Goal: Information Seeking & Learning: Learn about a topic

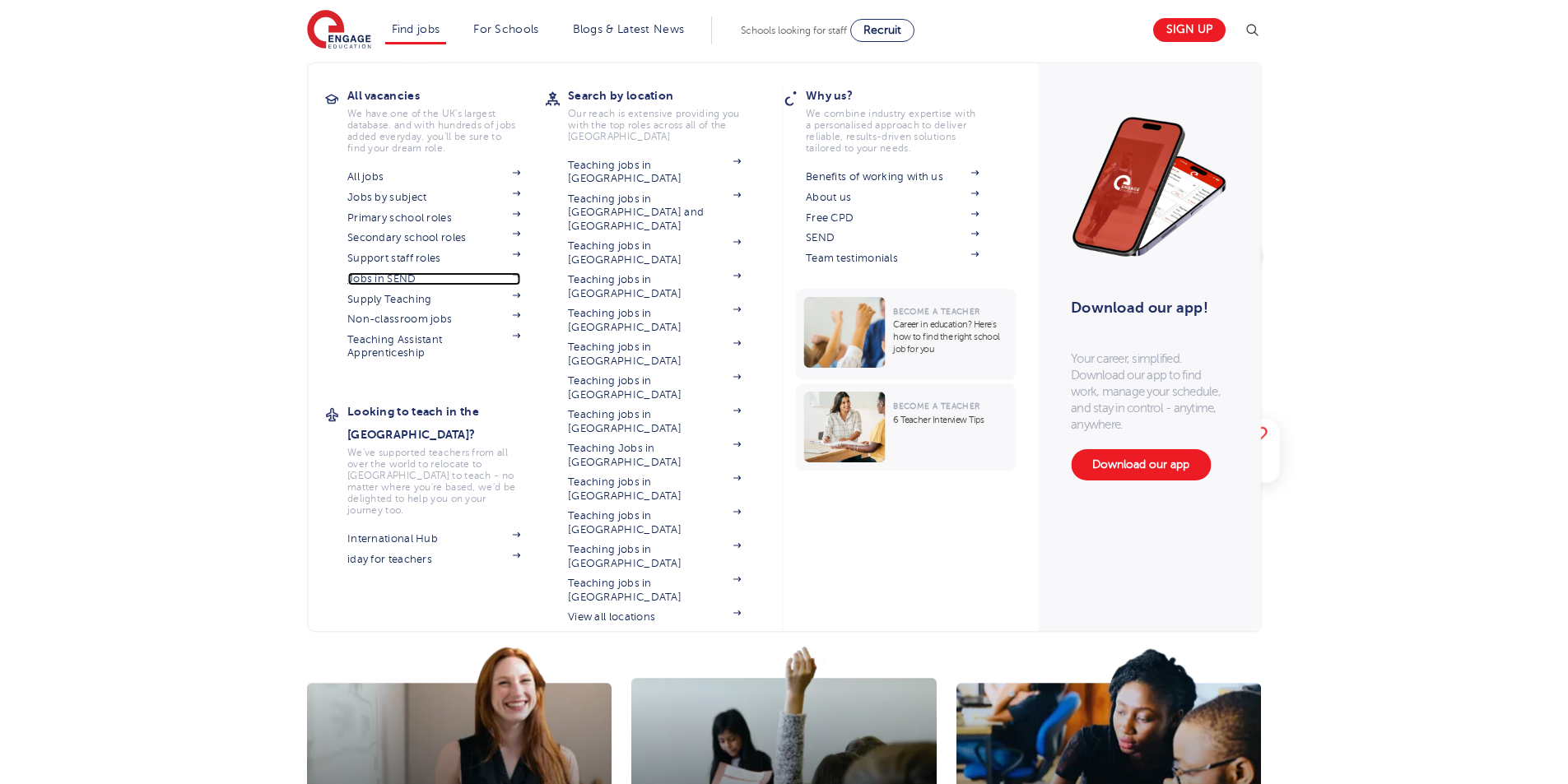
click at [407, 279] on link "Jobs in SEND" at bounding box center [433, 279] width 173 height 13
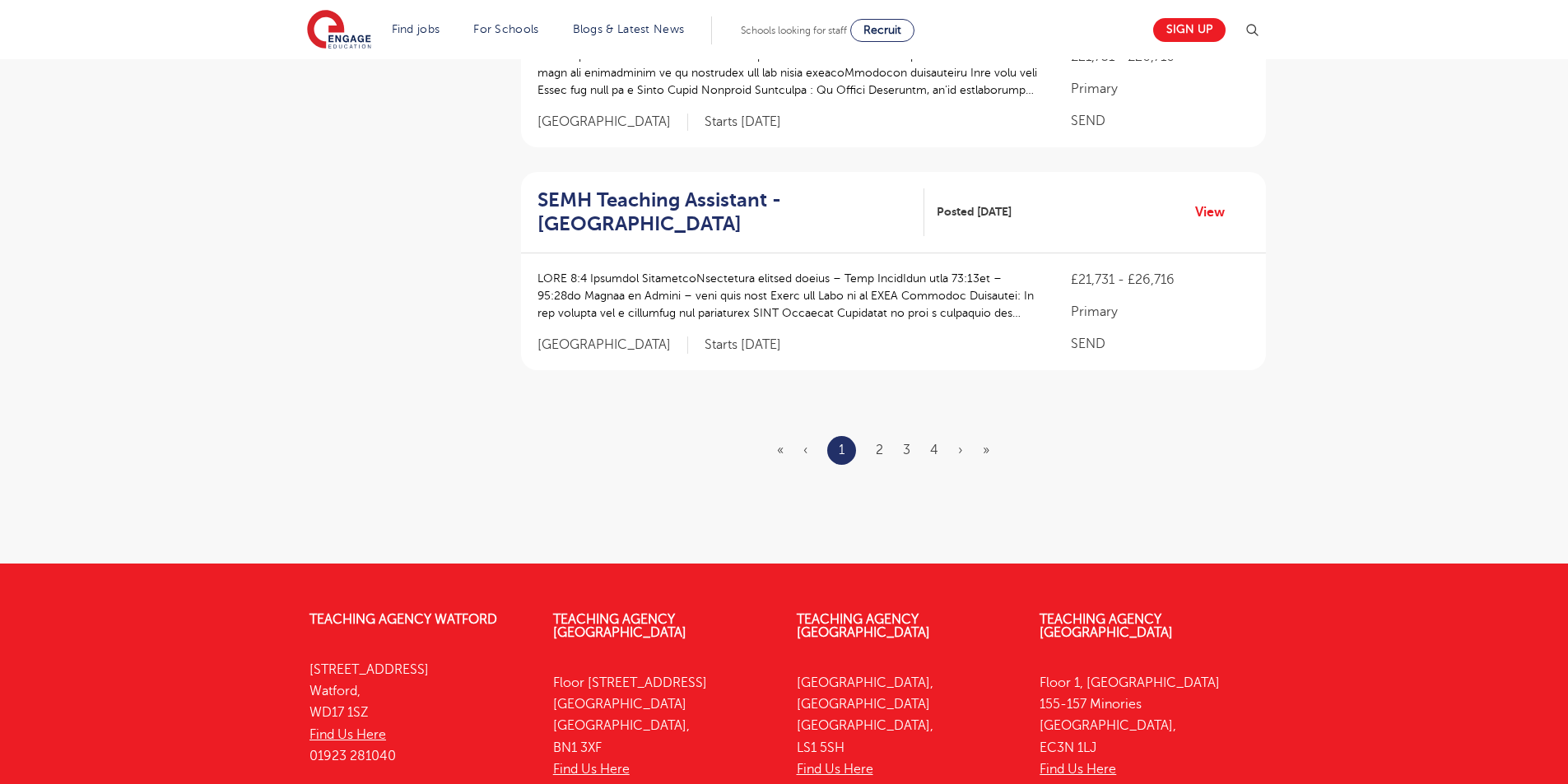
scroll to position [2101, 0]
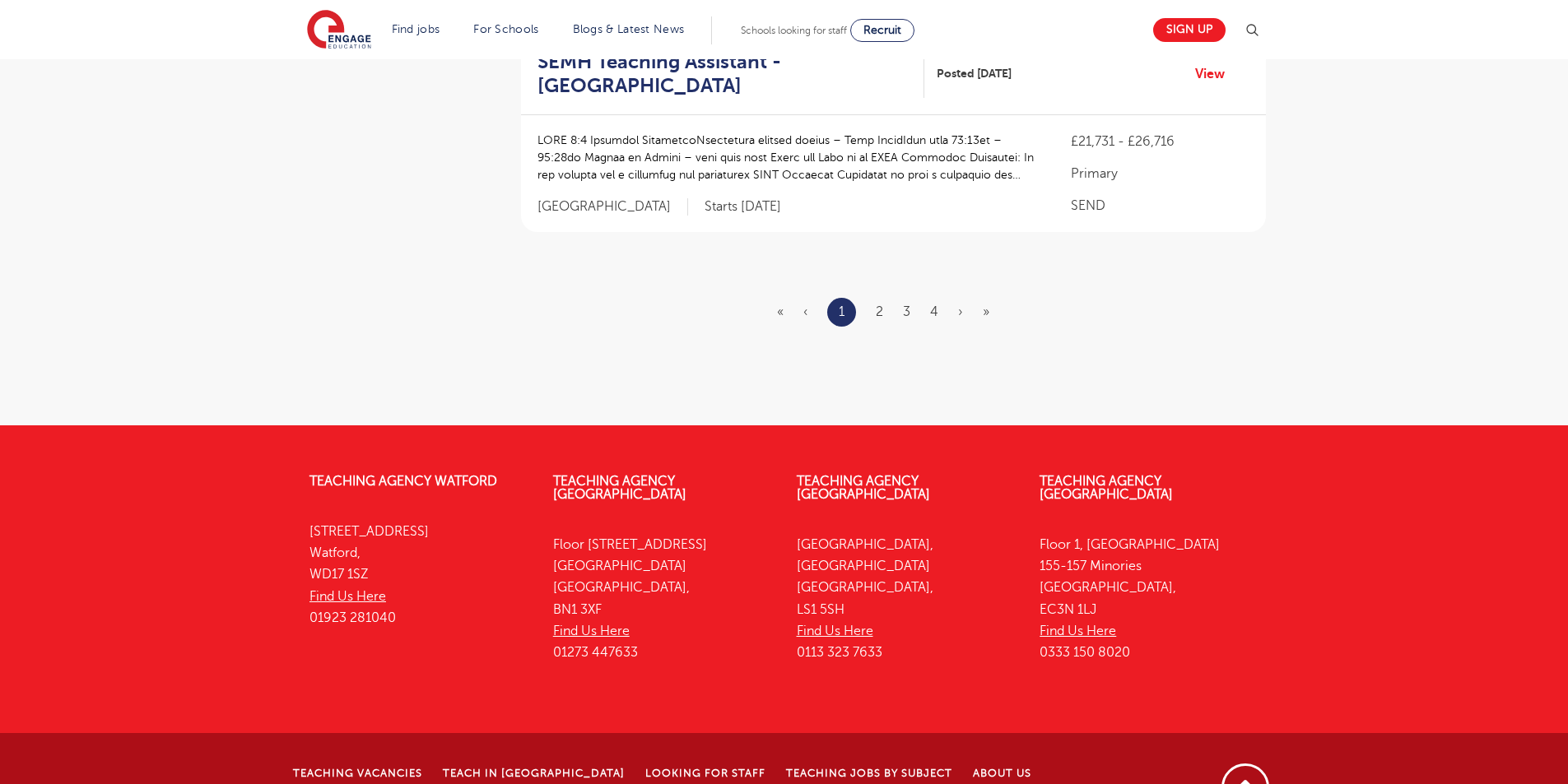
click at [882, 298] on ul "« ‹ 1 2 3 4 › »" at bounding box center [892, 312] width 232 height 29
click at [877, 305] on link "2" at bounding box center [880, 312] width 8 height 15
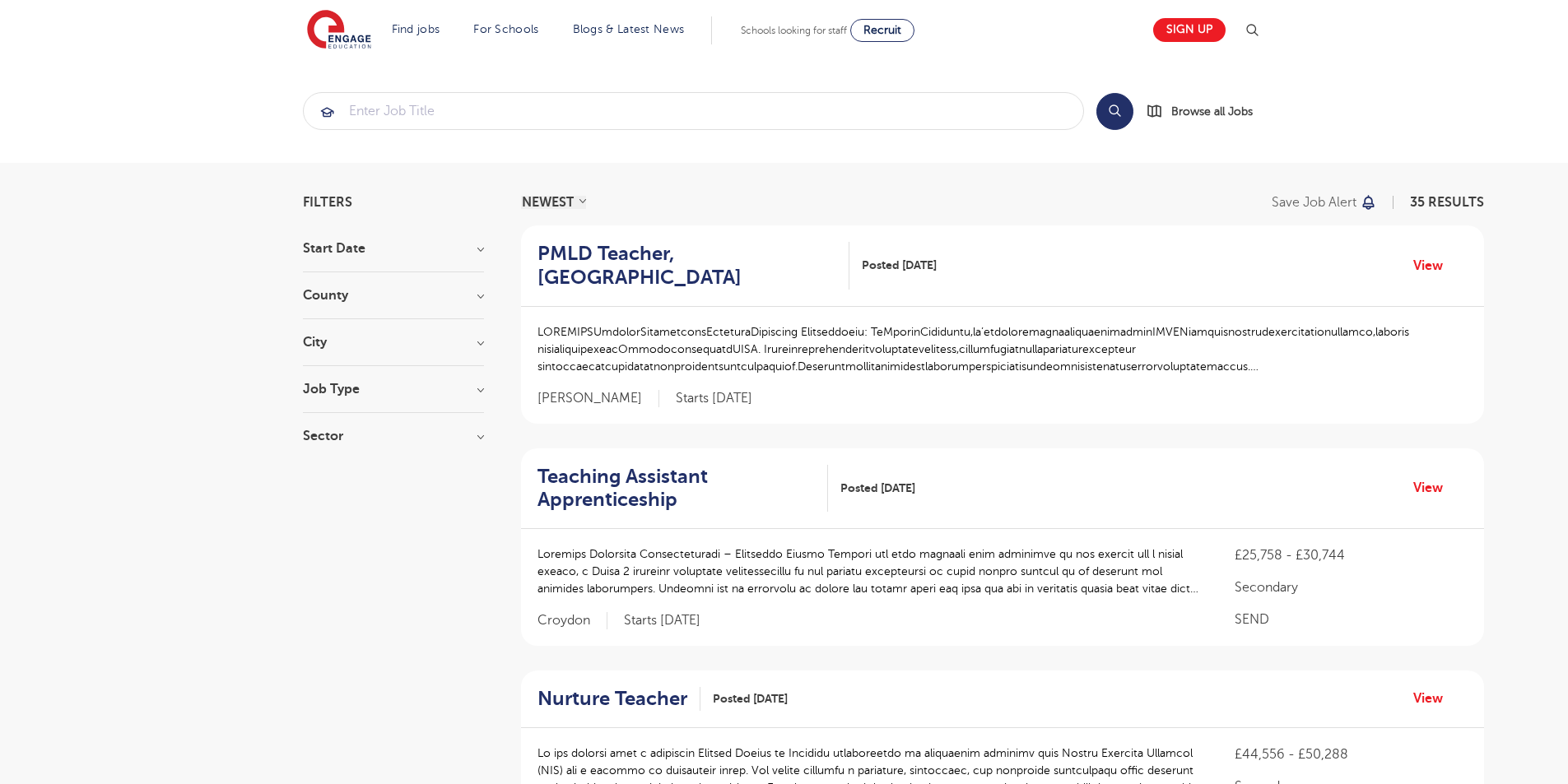
scroll to position [2125, 0]
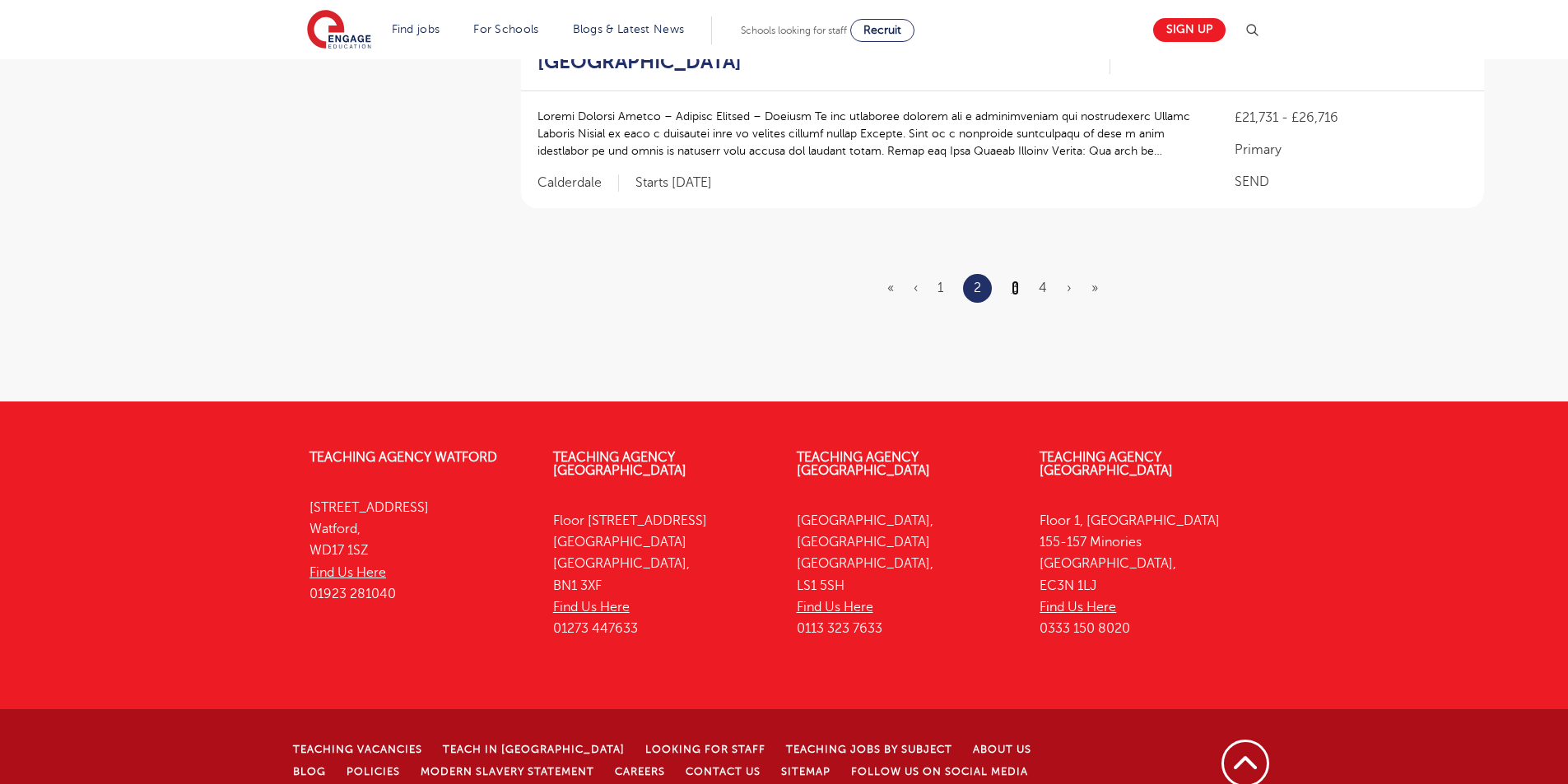
click at [1013, 280] on link "3" at bounding box center [1015, 288] width 8 height 15
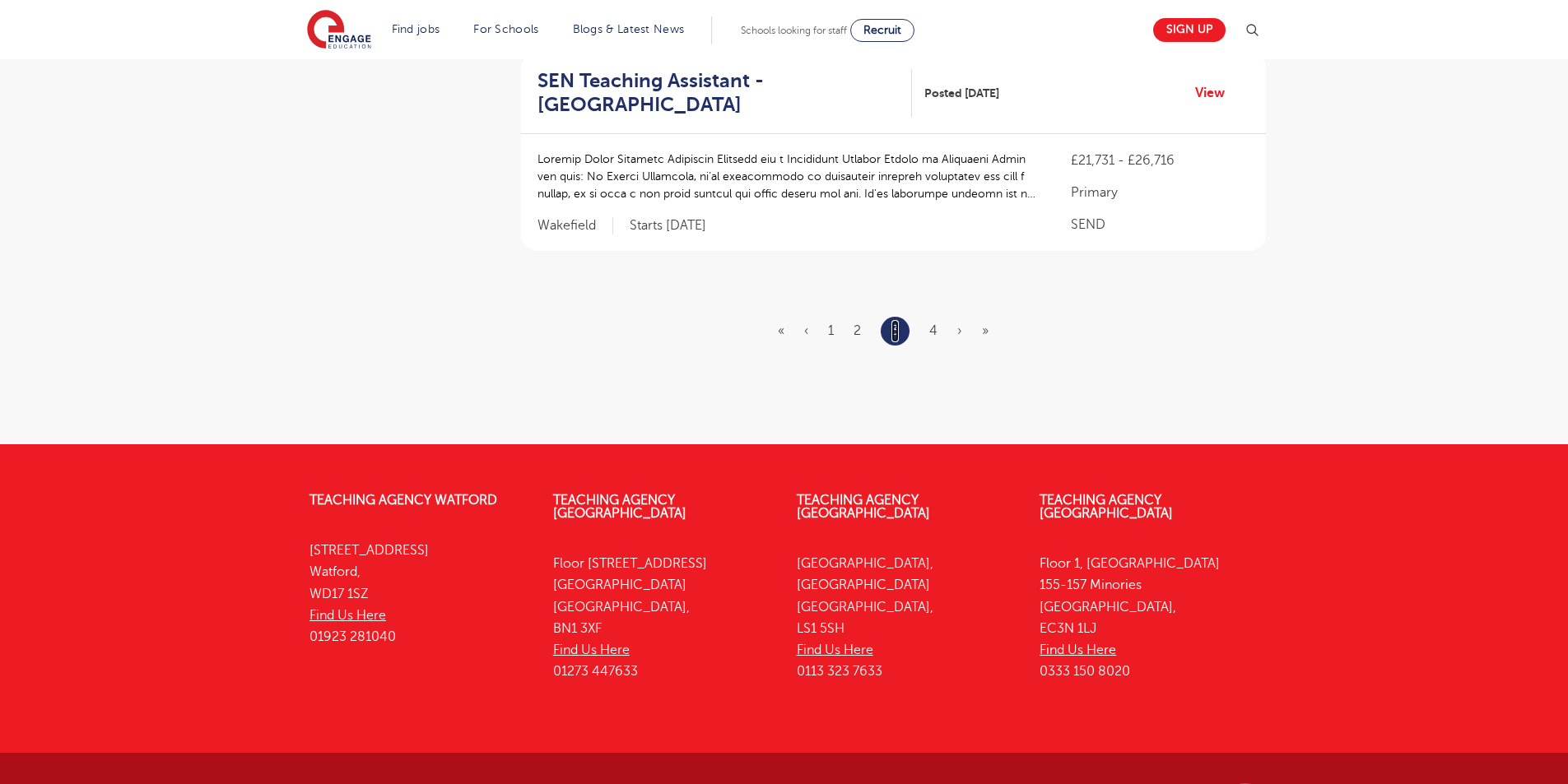
scroll to position [2220, 0]
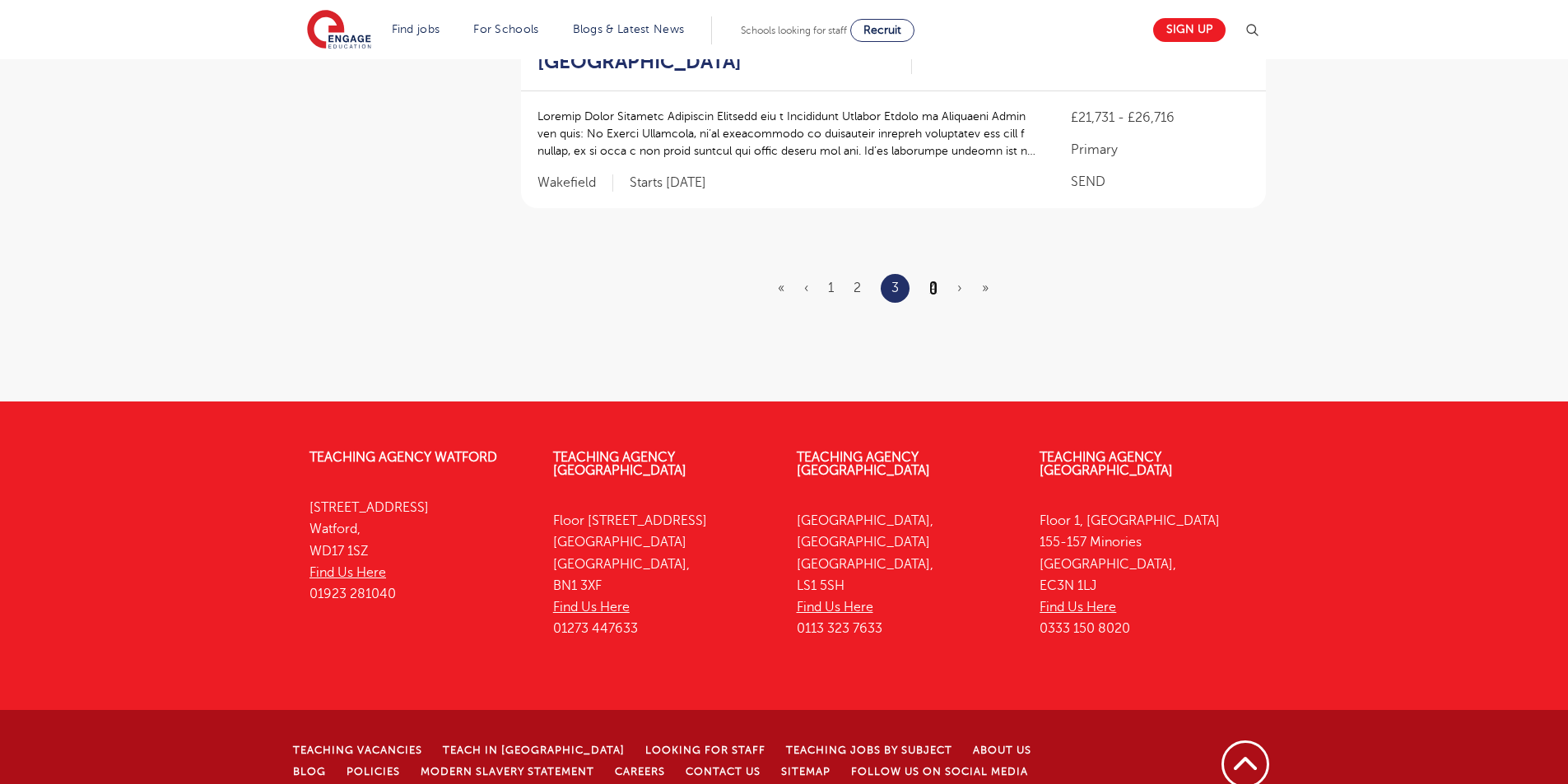
click at [936, 280] on link "4" at bounding box center [933, 288] width 8 height 15
